Goal: Book appointment/travel/reservation

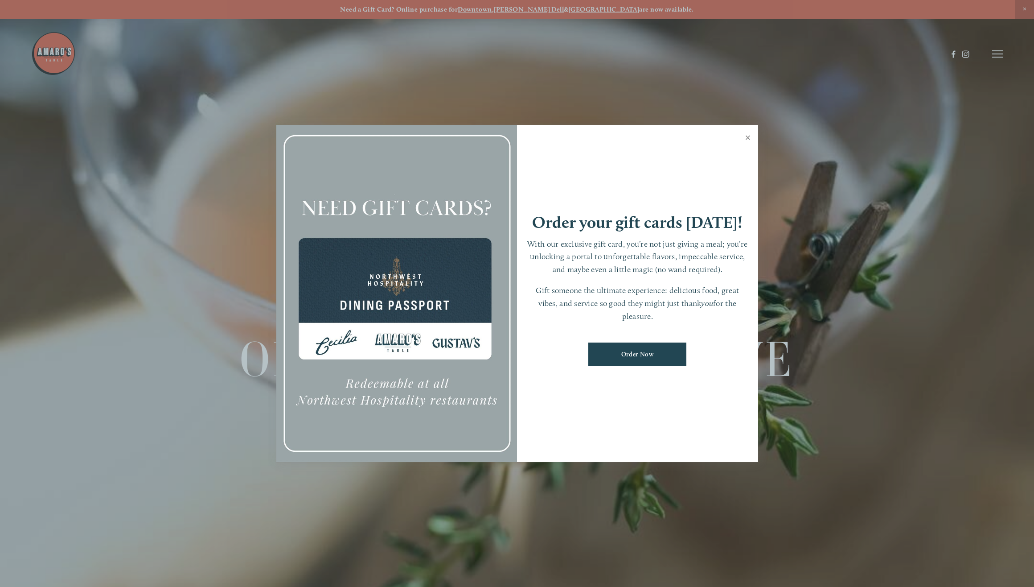
click at [749, 134] on link "Close" at bounding box center [748, 138] width 17 height 25
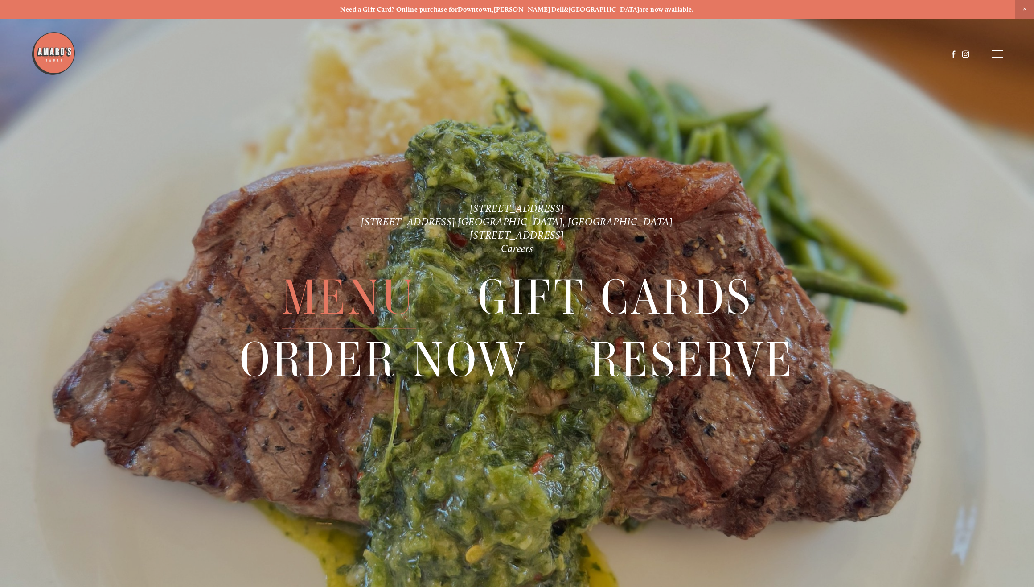
click at [357, 282] on span "Menu" at bounding box center [349, 297] width 135 height 62
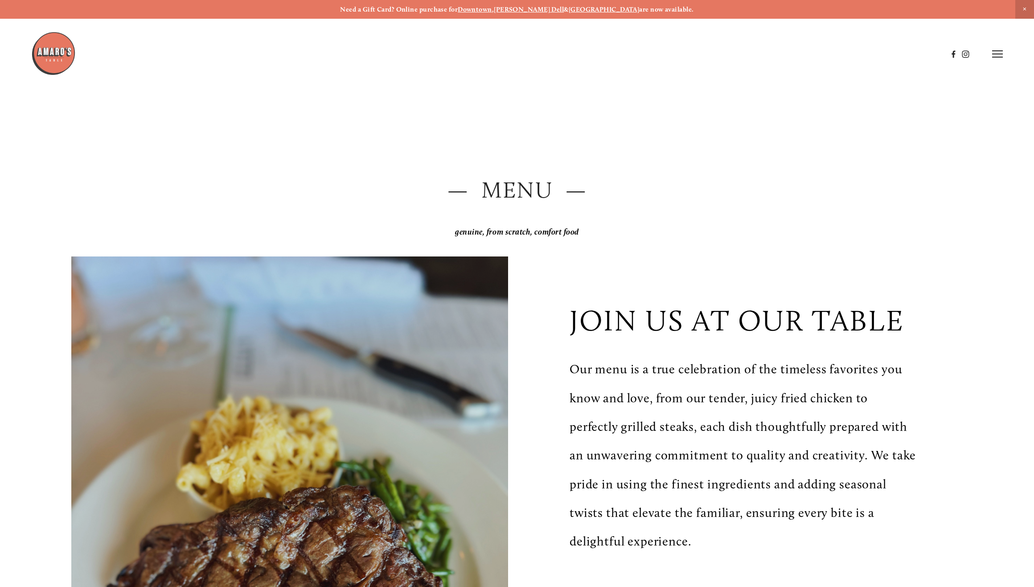
click at [996, 52] on icon at bounding box center [997, 54] width 11 height 8
click at [873, 53] on span "Visit" at bounding box center [868, 53] width 15 height 8
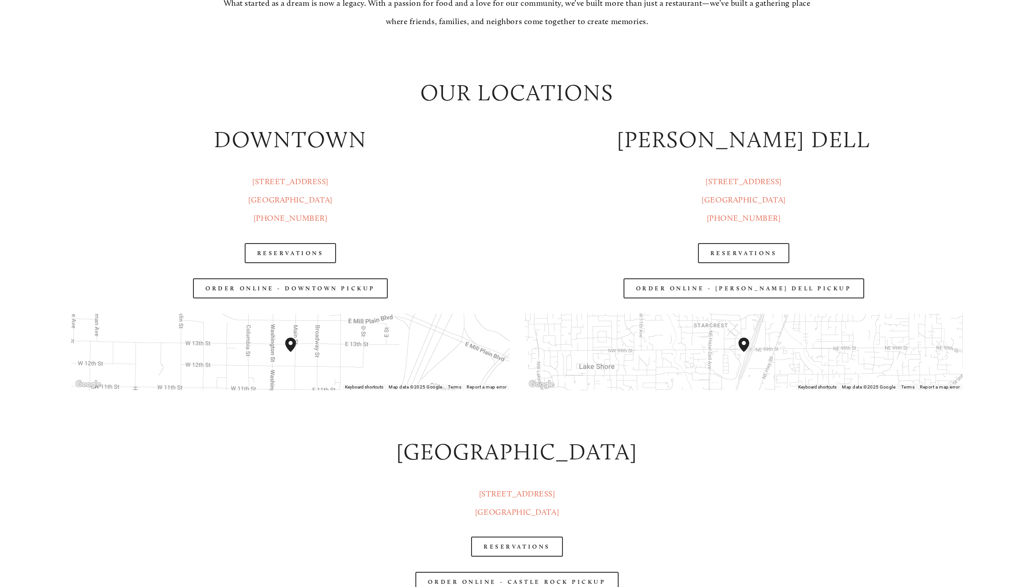
scroll to position [1516, 0]
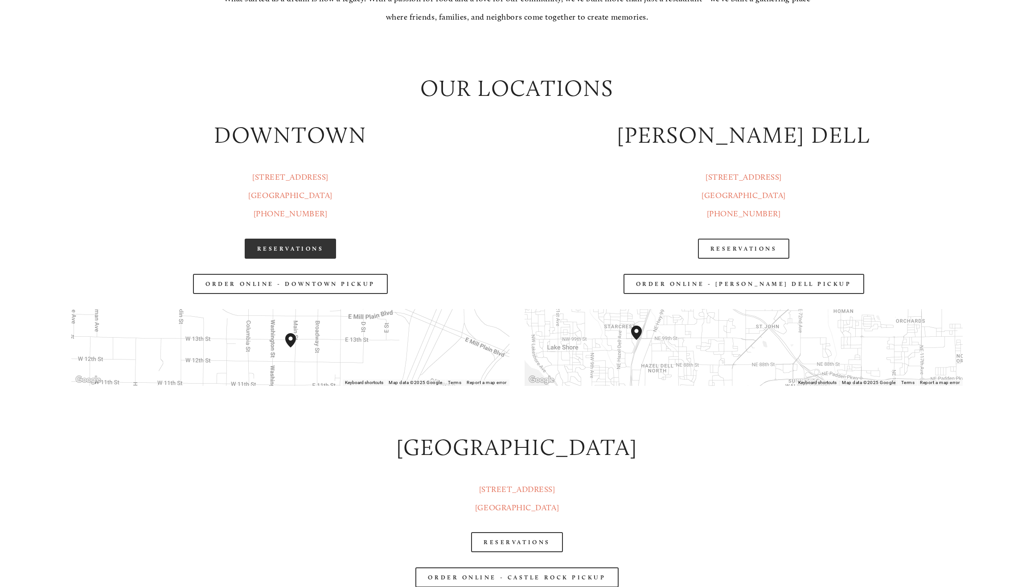
click at [281, 248] on link "Reservations" at bounding box center [291, 249] width 92 height 20
